Goal: Transaction & Acquisition: Book appointment/travel/reservation

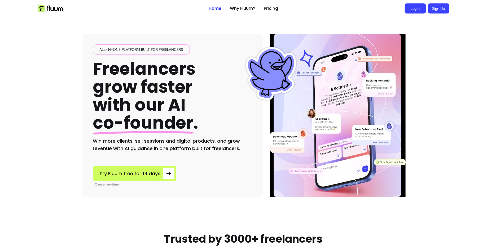
click at [418, 7] on link "Login" at bounding box center [415, 8] width 21 height 10
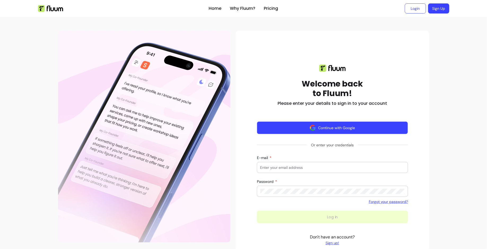
click at [321, 128] on button "Continue with Google" at bounding box center [332, 128] width 151 height 13
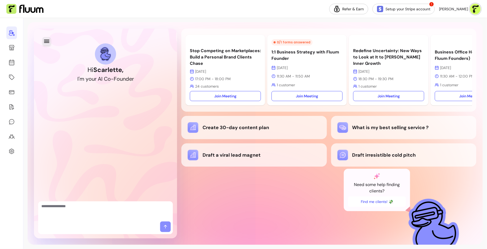
click at [47, 41] on icon "button" at bounding box center [46, 41] width 6 height 6
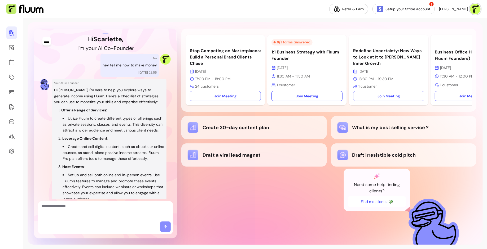
scroll to position [19, 0]
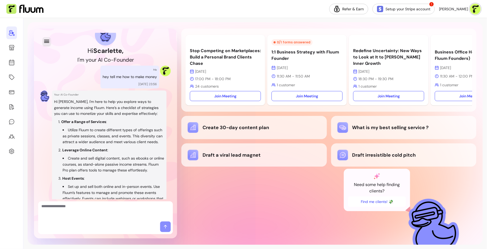
click at [44, 44] on icon "button" at bounding box center [46, 41] width 6 height 6
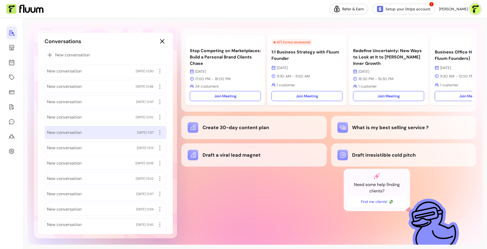
click at [119, 137] on div "New conversation 13/10/2025 11:57" at bounding box center [106, 132] width 122 height 13
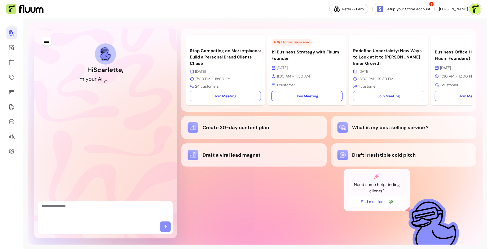
scroll to position [332, 0]
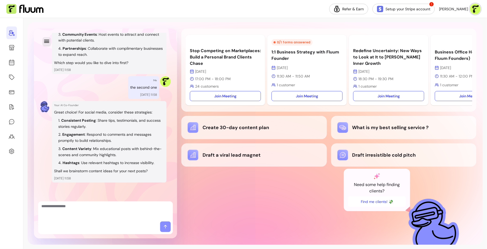
click at [47, 40] on icon "button" at bounding box center [46, 41] width 6 height 6
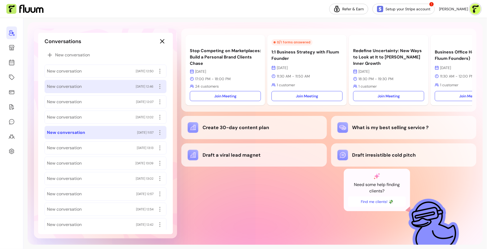
click at [90, 88] on div "New conversation 13/10/2025 12:46" at bounding box center [105, 86] width 117 height 8
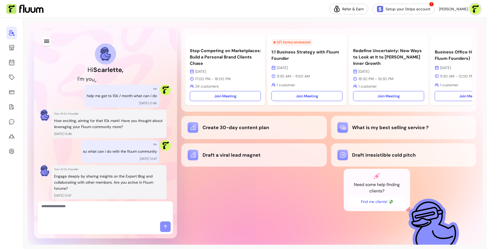
scroll to position [497, 0]
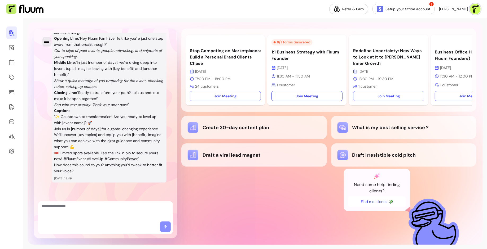
click at [42, 39] on button "button" at bounding box center [46, 41] width 8 height 8
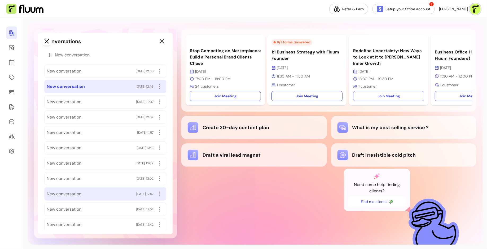
click at [98, 191] on div "New conversation 08/10/2025 12:57" at bounding box center [105, 194] width 117 height 8
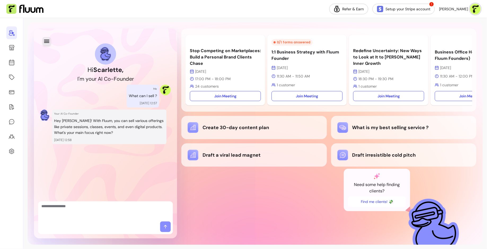
click at [48, 42] on icon "button" at bounding box center [46, 41] width 6 height 6
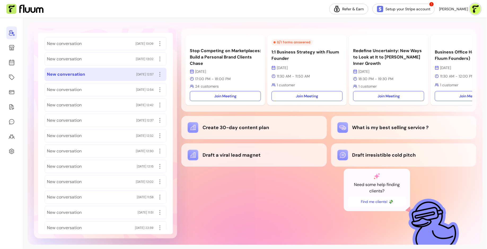
scroll to position [180, 0]
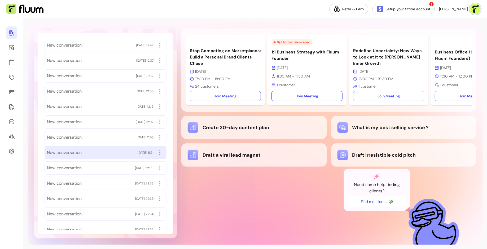
click at [104, 154] on div "New conversation 07/10/2025 11:51" at bounding box center [106, 152] width 122 height 13
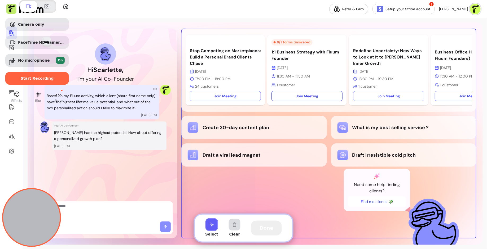
click at [236, 226] on button "Select to clear all blurs" at bounding box center [235, 225] width 12 height 12
click at [272, 227] on button "Done" at bounding box center [266, 228] width 31 height 15
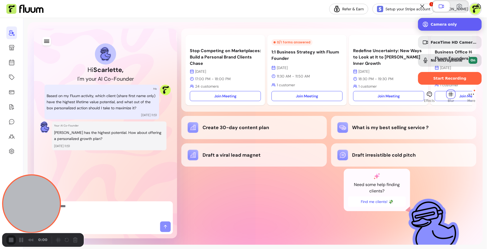
click at [444, 27] on span "Camera only" at bounding box center [454, 24] width 47 height 4
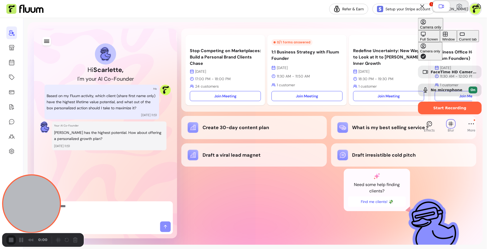
click at [459, 41] on div "Current tab" at bounding box center [468, 39] width 18 height 4
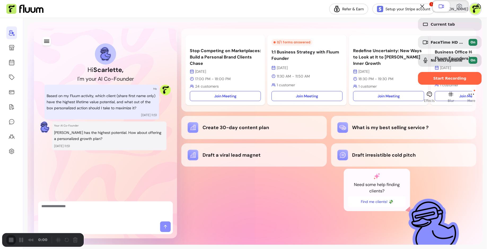
click at [422, 103] on div "Current tab FaceTime HD Camera (C4E1:9BFB) On No microphone On Start Recording …" at bounding box center [450, 51] width 74 height 103
click at [424, 103] on span "Effects" at bounding box center [429, 101] width 11 height 5
click at [426, 99] on button "Effects" at bounding box center [429, 94] width 8 height 8
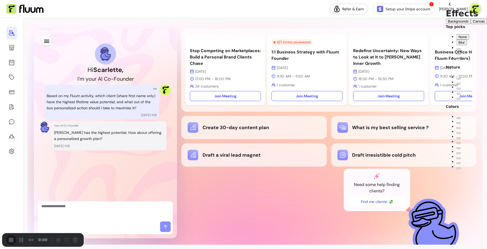
click at [459, 148] on div "Lavender" at bounding box center [459, 148] width 0 height 0
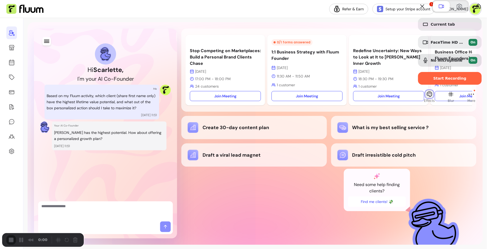
click at [425, 99] on button "Effects" at bounding box center [429, 94] width 8 height 8
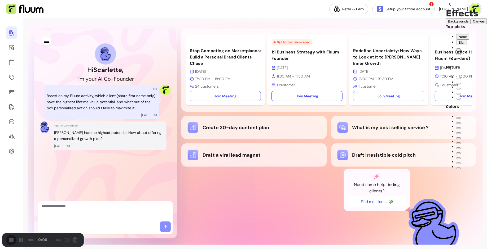
scroll to position [0, 0]
click at [459, 54] on div "Cyberpunk" at bounding box center [459, 54] width 0 height 0
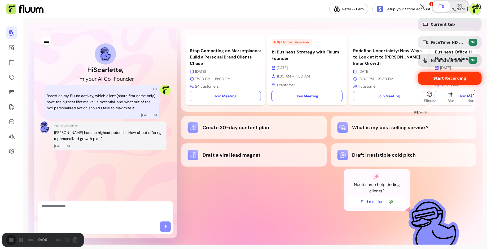
click at [449, 81] on span "Start Recording" at bounding box center [449, 78] width 33 height 4
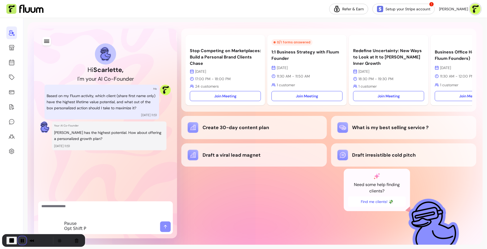
click at [27, 237] on button "Pause Recording" at bounding box center [22, 241] width 8 height 8
click at [71, 239] on button "Restart Recording" at bounding box center [68, 241] width 6 height 6
click at [27, 238] on button "Pause Recording" at bounding box center [22, 241] width 8 height 8
click at [71, 238] on button "Restart Recording" at bounding box center [68, 241] width 6 height 6
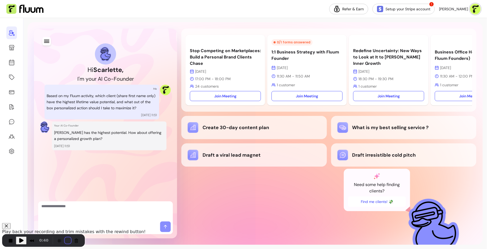
click at [71, 238] on button "Restart Recording" at bounding box center [68, 241] width 6 height 6
click at [27, 238] on button "Pause Recording" at bounding box center [22, 241] width 8 height 8
click at [71, 238] on button "Restart Recording" at bounding box center [68, 241] width 6 height 6
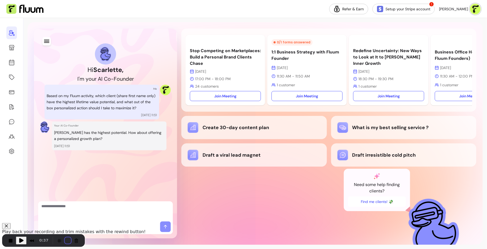
click at [71, 238] on button "Restart Recording" at bounding box center [68, 241] width 6 height 6
click at [71, 239] on button "Restart Recording" at bounding box center [68, 241] width 6 height 6
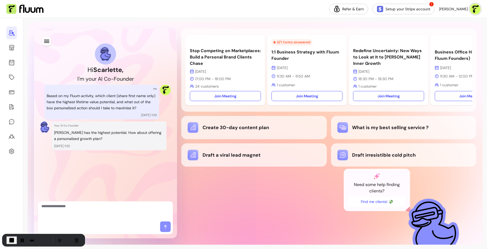
click at [81, 238] on div "Recorder controls - play pause" at bounding box center [67, 240] width 25 height 8
click at [71, 238] on button "Restart Recording" at bounding box center [68, 241] width 6 height 6
click at [71, 239] on button "Restart Recording" at bounding box center [68, 241] width 6 height 6
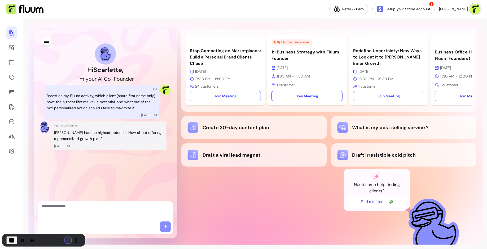
click at [71, 239] on button "Restart Recording" at bounding box center [68, 241] width 6 height 6
click at [27, 240] on button "Pause Recording" at bounding box center [22, 240] width 8 height 8
click at [71, 238] on button "Restart Recording" at bounding box center [68, 241] width 6 height 6
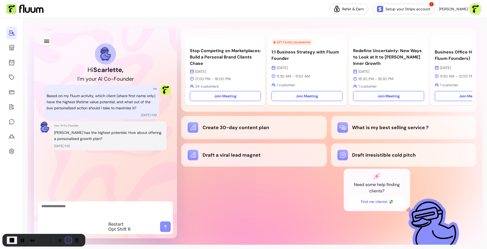
click at [72, 238] on button "Restart Recording" at bounding box center [68, 241] width 6 height 6
click at [27, 238] on button "Pause Recording" at bounding box center [22, 240] width 8 height 8
click at [15, 240] on button "End Recording" at bounding box center [11, 240] width 8 height 8
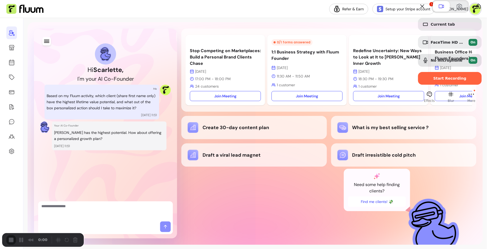
click at [424, 103] on span "Effects" at bounding box center [429, 101] width 11 height 5
click at [425, 99] on button "Effects" at bounding box center [429, 94] width 8 height 8
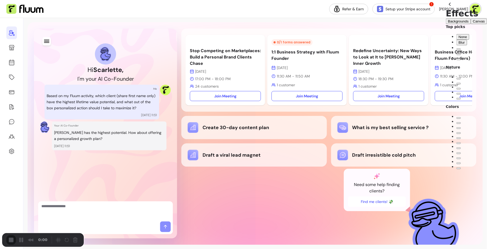
click at [459, 148] on div "Lavender" at bounding box center [459, 148] width 0 height 0
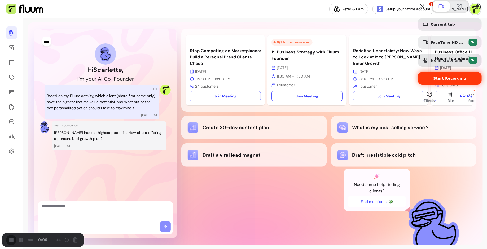
click at [443, 85] on div "Start Recording" at bounding box center [450, 78] width 64 height 13
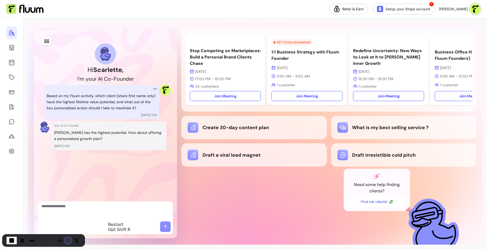
click at [71, 238] on button "Restart Recording" at bounding box center [68, 241] width 6 height 6
click at [81, 237] on div "Recorder controls - play pause" at bounding box center [67, 241] width 25 height 8
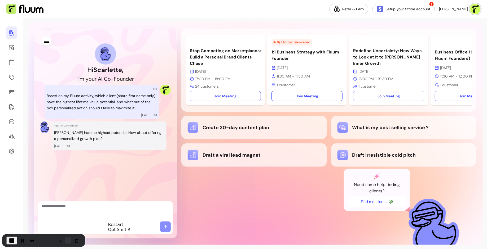
click at [71, 238] on button "Restart Recording" at bounding box center [68, 241] width 6 height 6
click at [27, 239] on button "Pause Recording" at bounding box center [22, 241] width 8 height 8
click at [15, 238] on button "End Recording" at bounding box center [10, 241] width 8 height 8
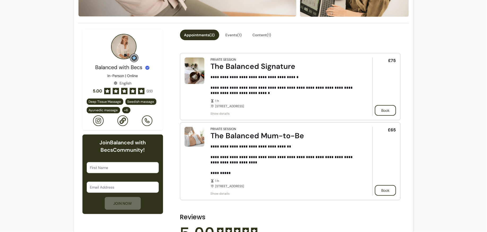
scroll to position [130, 0]
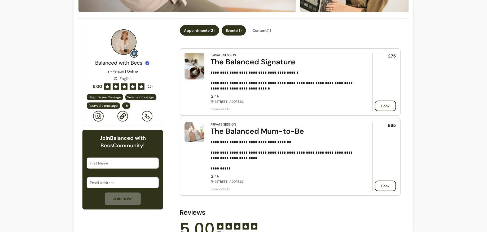
click at [234, 31] on button "Events ( 1 )" at bounding box center [234, 30] width 24 height 10
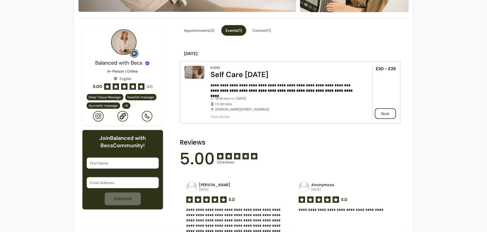
drag, startPoint x: 210, startPoint y: 72, endPoint x: 277, endPoint y: 73, distance: 67.1
click at [214, 72] on article "**********" at bounding box center [290, 92] width 221 height 62
click at [389, 67] on article "**********" at bounding box center [290, 92] width 221 height 62
click at [269, 27] on button "Content ( 1 )" at bounding box center [262, 30] width 27 height 10
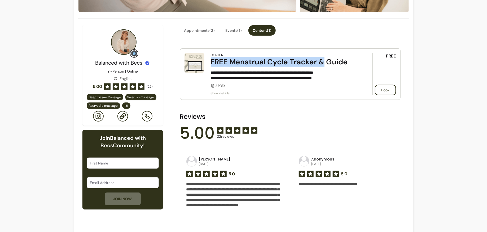
drag, startPoint x: 207, startPoint y: 61, endPoint x: 321, endPoint y: 62, distance: 113.7
click at [321, 62] on article "**********" at bounding box center [290, 74] width 221 height 51
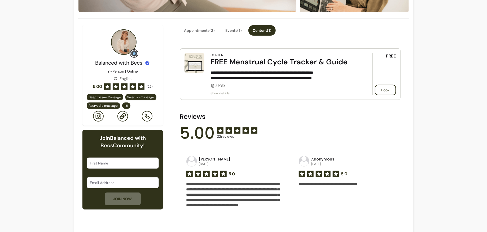
click at [313, 71] on strong "**********" at bounding box center [262, 73] width 103 height 4
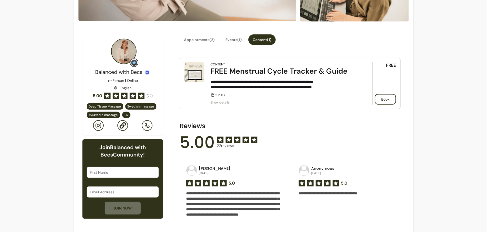
scroll to position [121, 0]
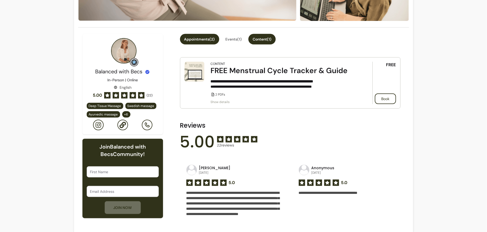
click at [209, 40] on button "Appointments ( 2 )" at bounding box center [199, 39] width 39 height 11
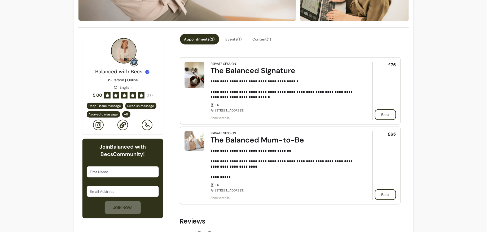
scroll to position [0, 0]
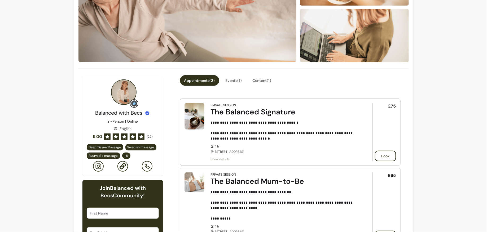
scroll to position [85, 0]
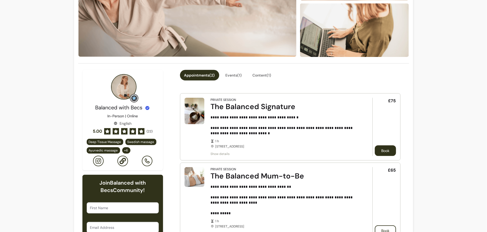
click at [381, 149] on button "Book" at bounding box center [385, 151] width 21 height 11
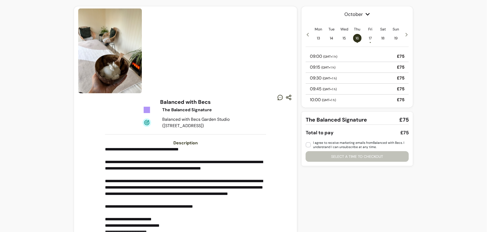
click at [224, 154] on p "**********" at bounding box center [185, 200] width 161 height 108
drag, startPoint x: 159, startPoint y: 110, endPoint x: 209, endPoint y: 111, distance: 49.6
click at [209, 111] on div "The Balanced Signature Balanced with Becs Garden Studio ([STREET_ADDRESS])" at bounding box center [185, 117] width 107 height 23
click at [143, 181] on p "**********" at bounding box center [185, 200] width 161 height 108
click at [370, 38] on span "17 •" at bounding box center [370, 38] width 8 height 8
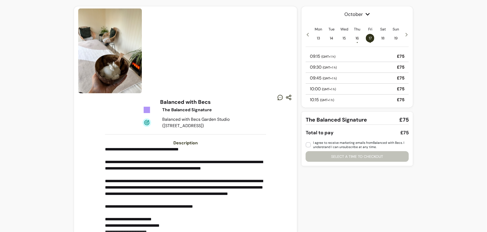
click at [384, 36] on span "18" at bounding box center [383, 38] width 8 height 8
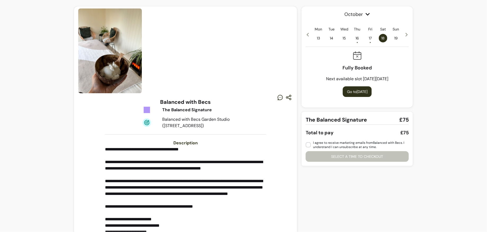
click at [368, 36] on span "17 •" at bounding box center [370, 38] width 8 height 8
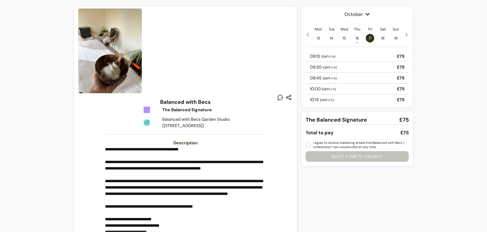
click at [332, 58] on span "( GMT+1 h )" at bounding box center [328, 57] width 14 height 4
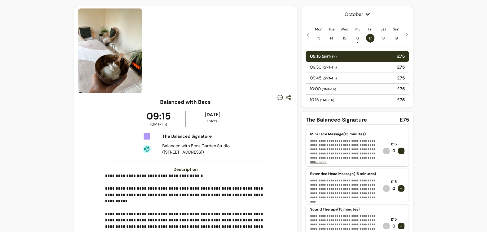
click at [352, 185] on p "**********" at bounding box center [344, 189] width 69 height 21
